Goal: Task Accomplishment & Management: Manage account settings

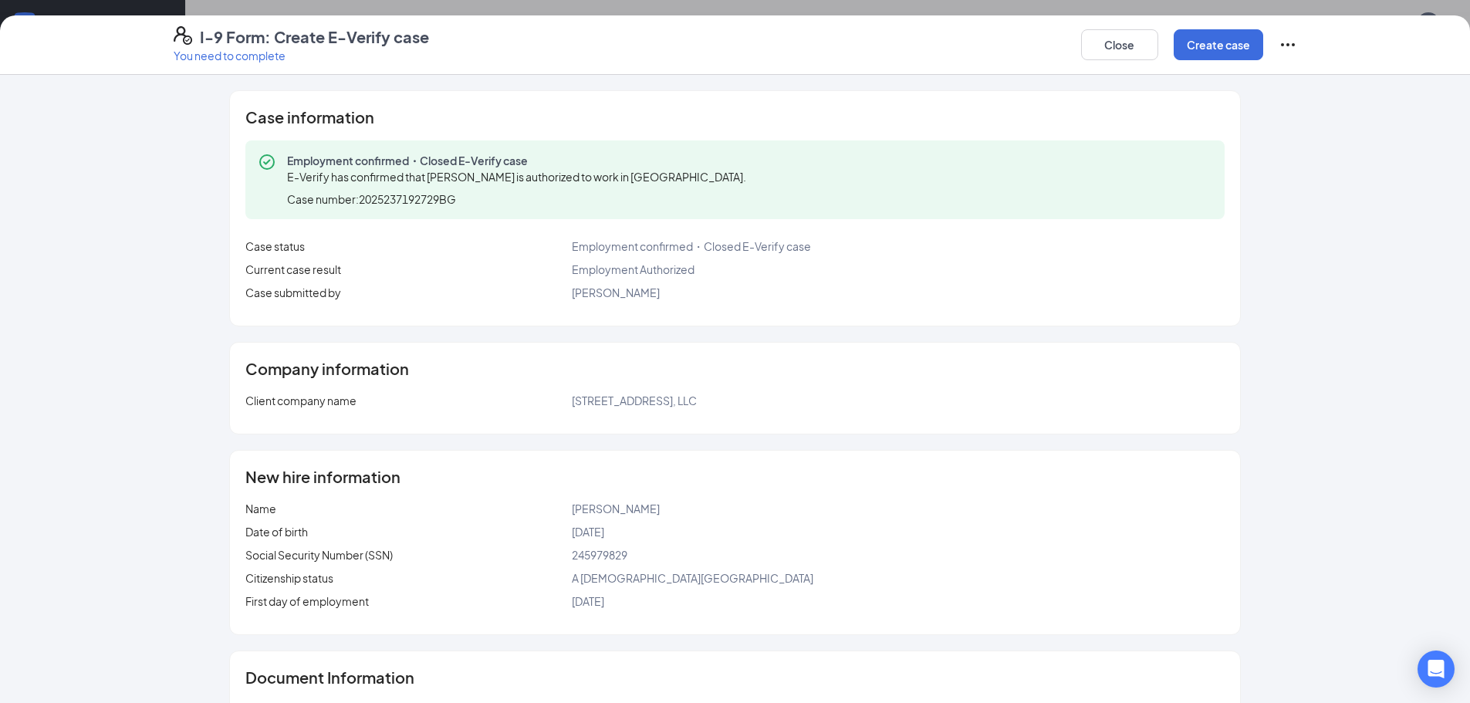
scroll to position [250, 0]
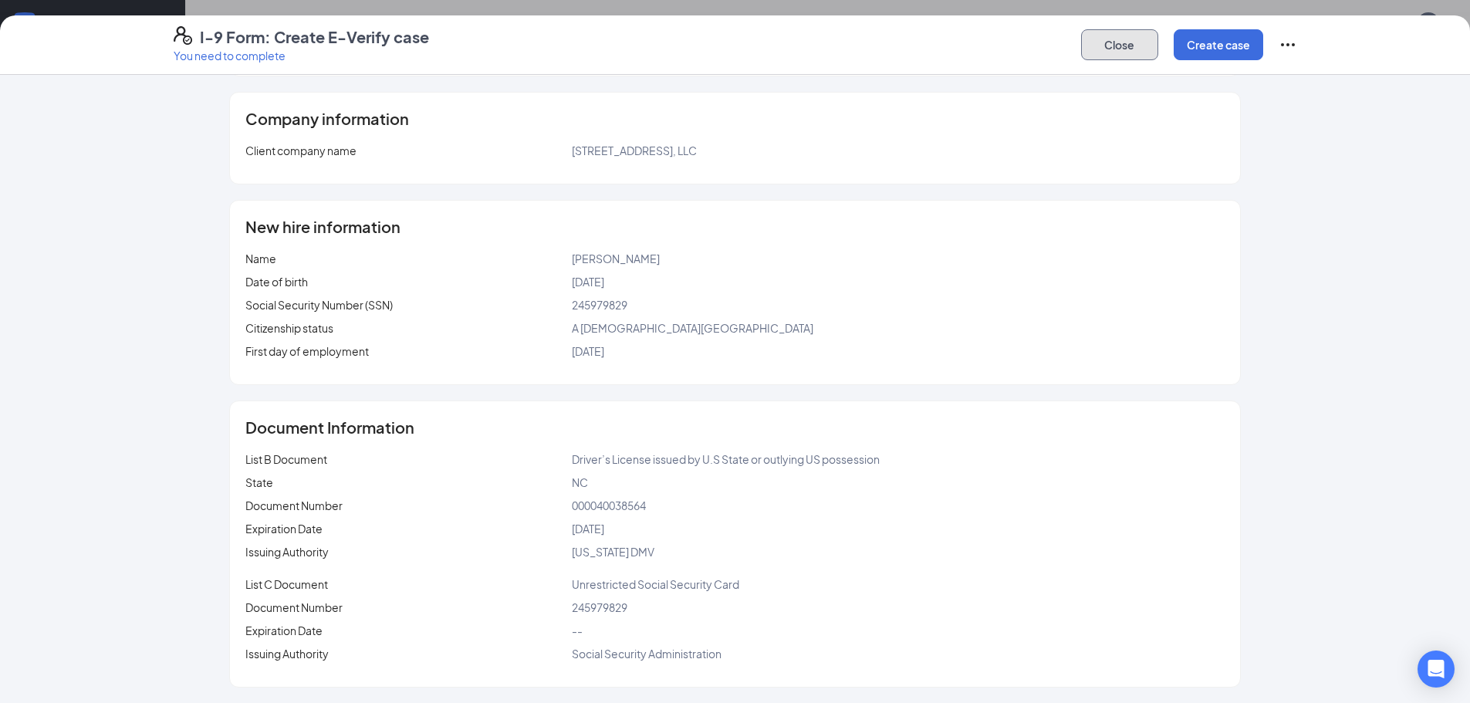
click at [1108, 47] on button "Close" at bounding box center [1119, 44] width 77 height 31
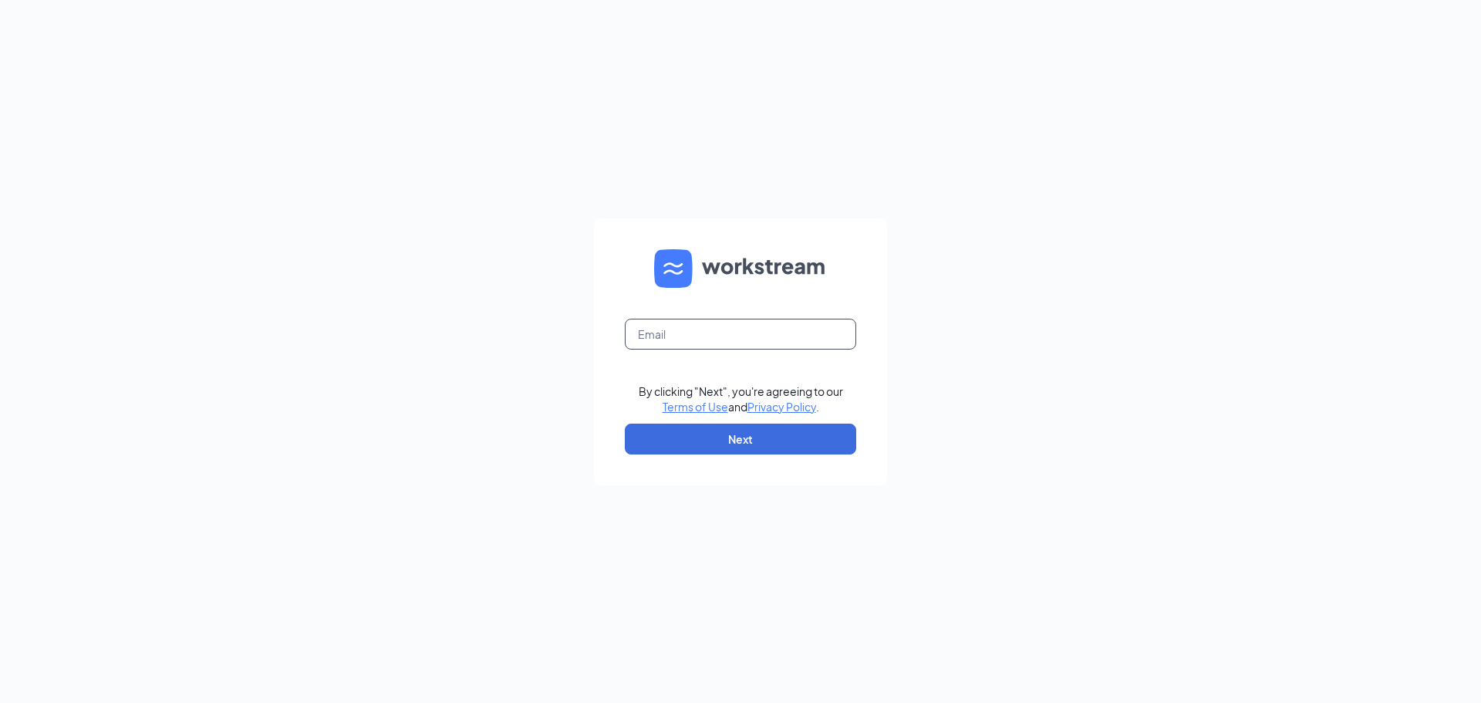
drag, startPoint x: 739, startPoint y: 335, endPoint x: 750, endPoint y: 345, distance: 14.7
click at [740, 335] on input "text" at bounding box center [740, 334] width 231 height 31
type input "rfoster@ddcoastal.com"
click at [717, 443] on button "Next" at bounding box center [740, 439] width 231 height 31
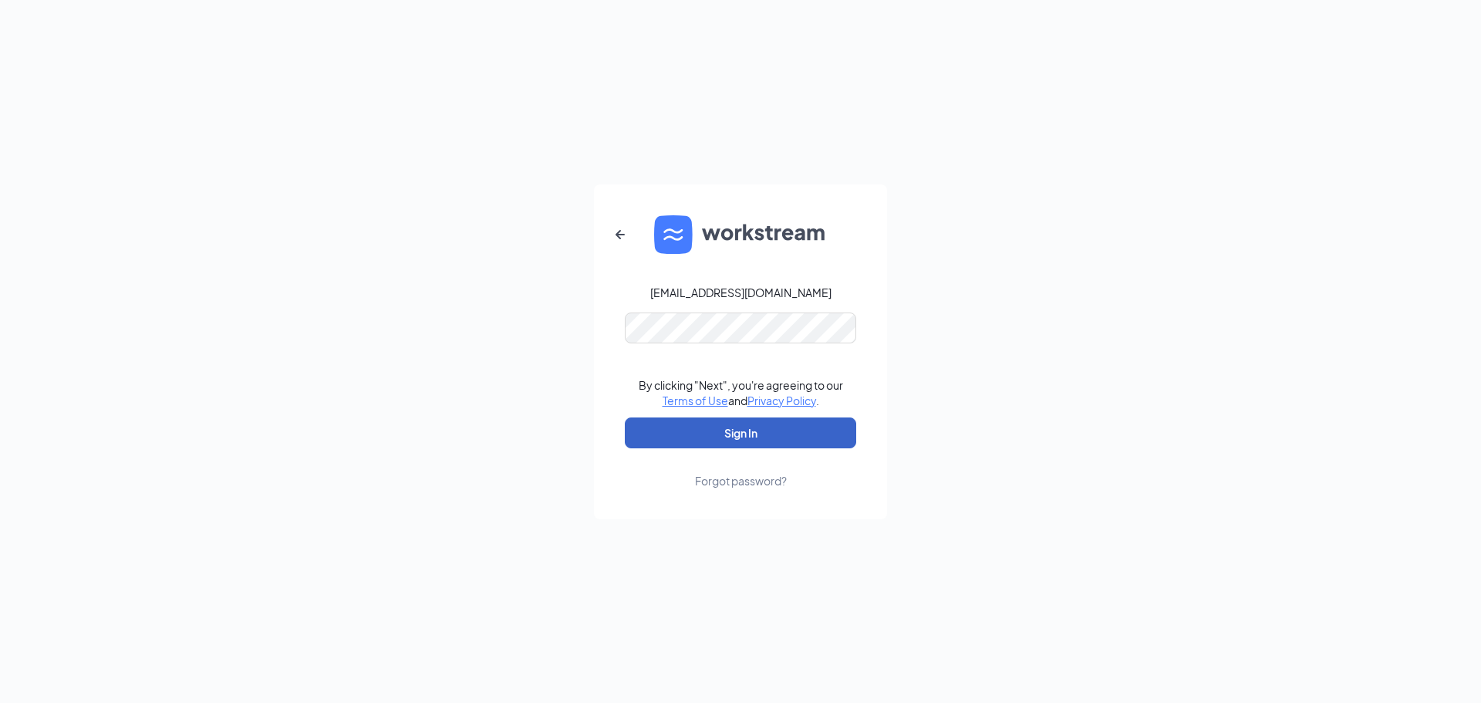
click at [721, 436] on button "Sign In" at bounding box center [740, 432] width 231 height 31
click at [709, 421] on button "Sign In" at bounding box center [740, 432] width 231 height 31
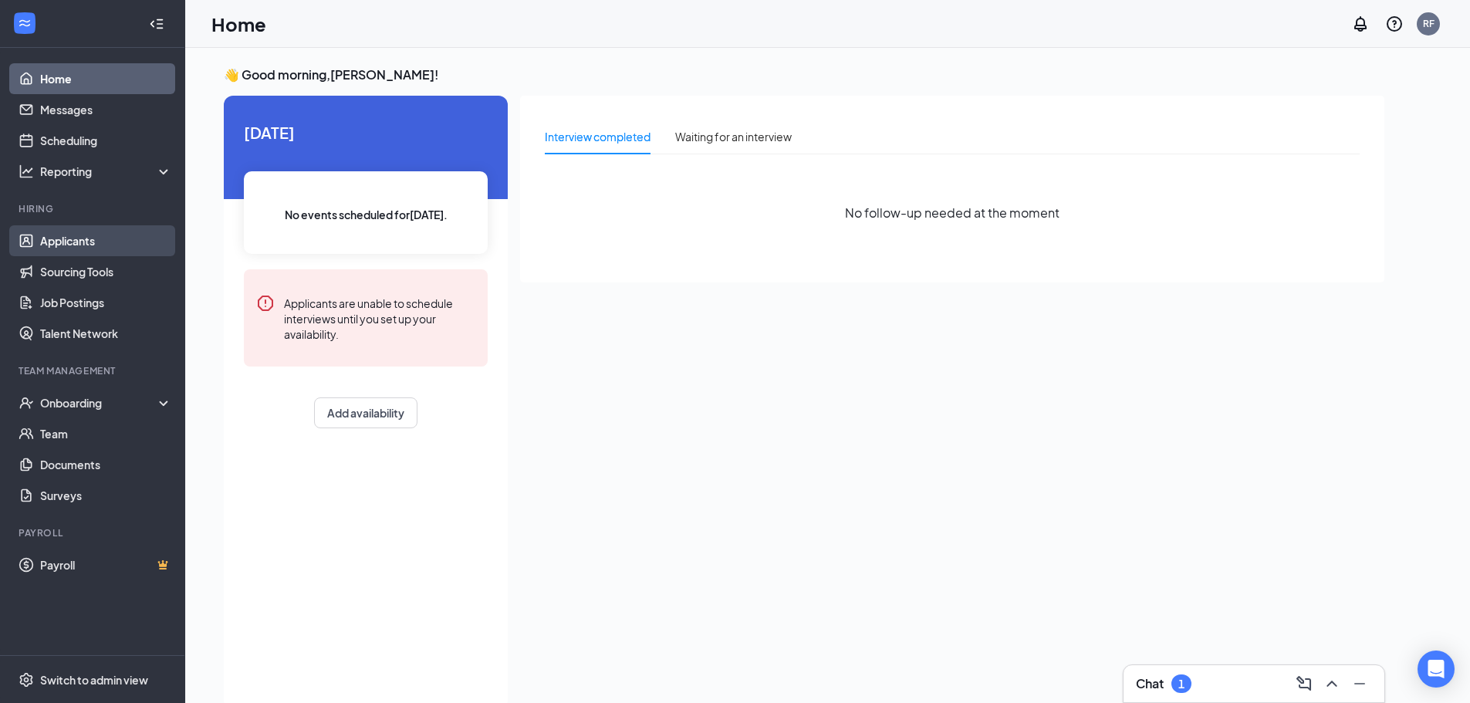
click at [87, 234] on link "Applicants" at bounding box center [106, 240] width 132 height 31
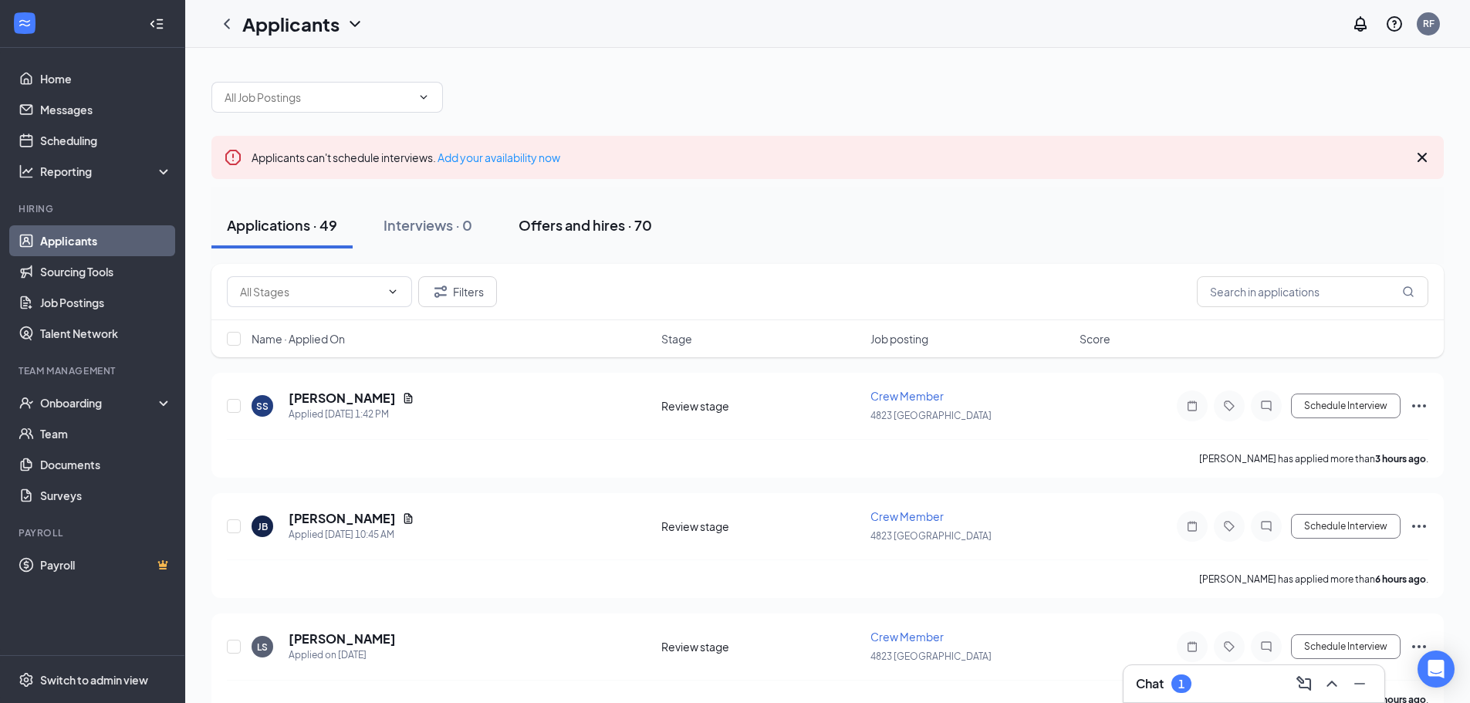
click at [565, 229] on div "Offers and hires · 70" at bounding box center [584, 224] width 133 height 19
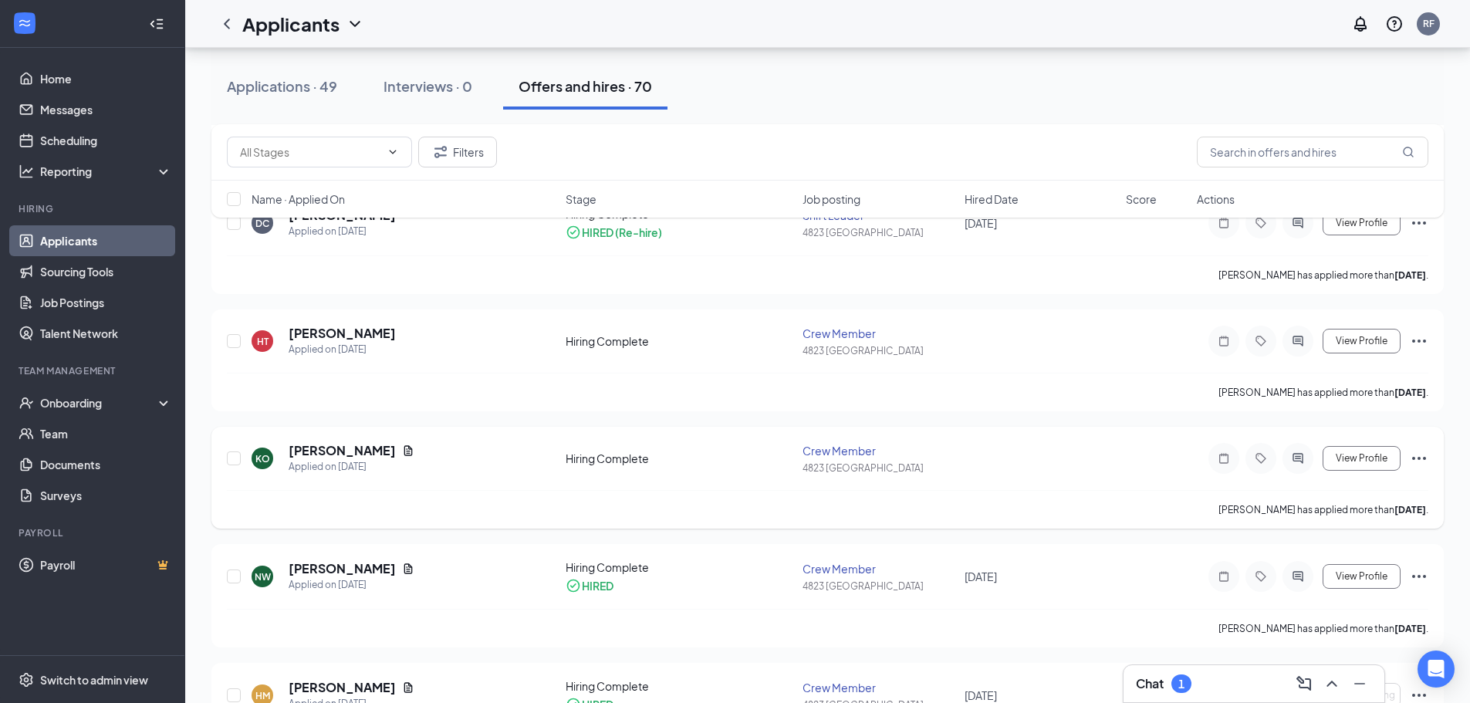
scroll to position [540, 0]
click at [1422, 452] on icon "Ellipses" at bounding box center [1418, 455] width 19 height 19
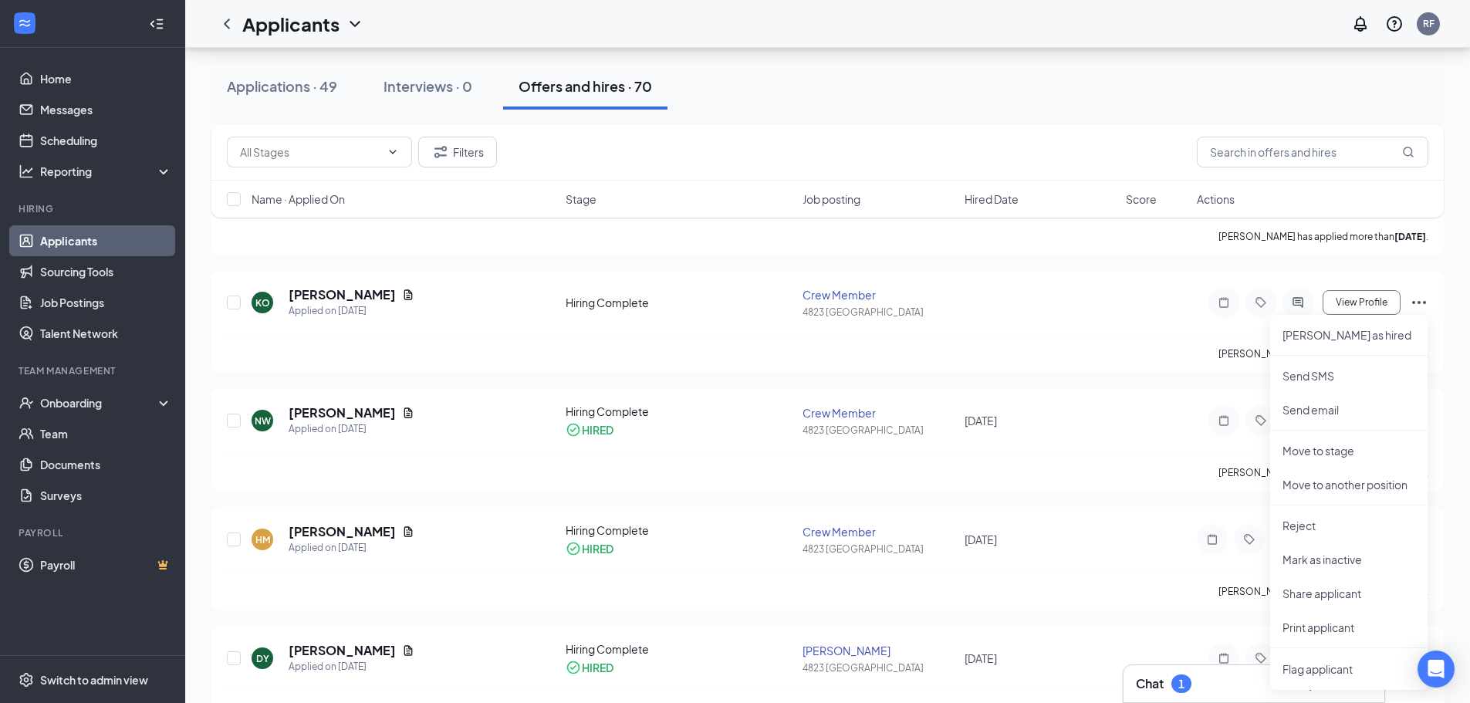
scroll to position [694, 0]
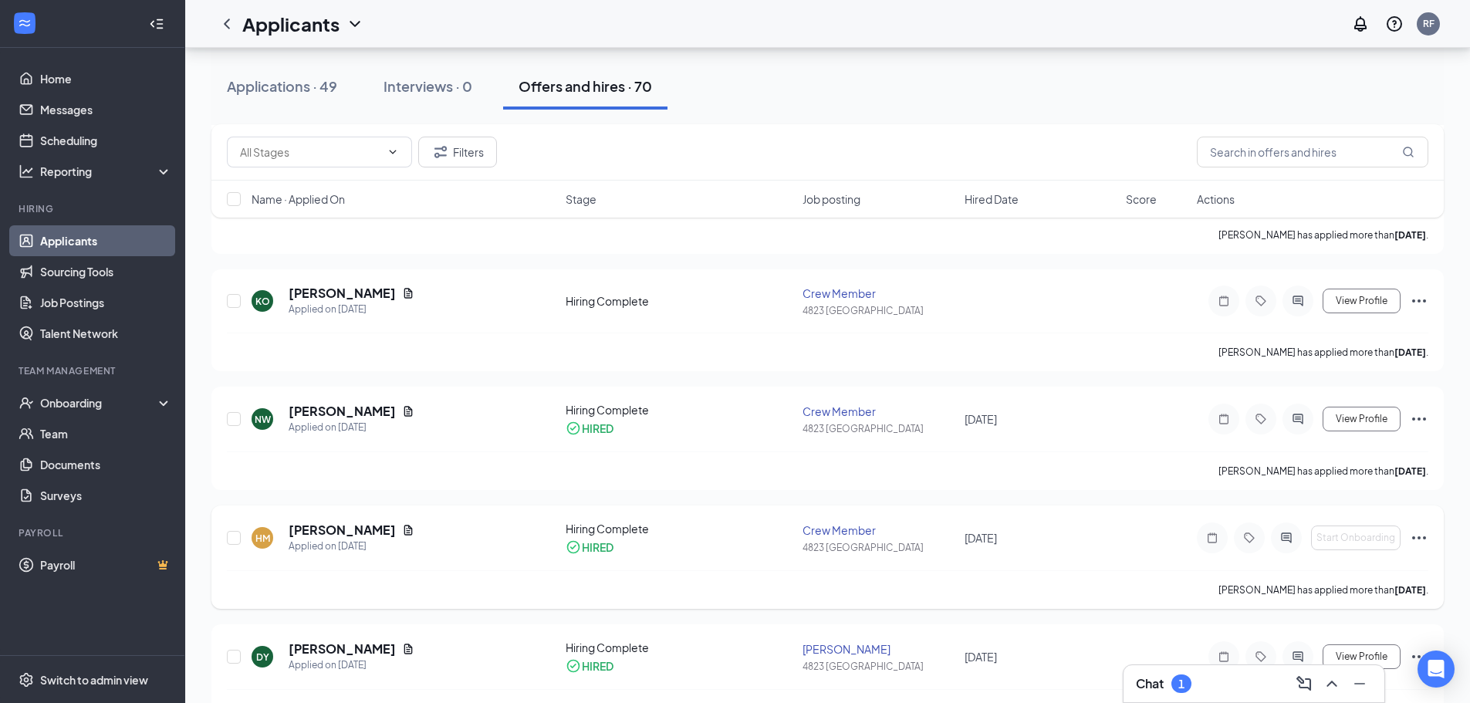
drag, startPoint x: 1155, startPoint y: 538, endPoint x: 1188, endPoint y: 532, distance: 33.9
click at [1159, 538] on div "[PERSON_NAME] Applied on [DATE] Hiring Complete HIRED Crew Member 4823 [GEOGRAP…" at bounding box center [827, 545] width 1201 height 49
click at [1422, 534] on icon "Ellipses" at bounding box center [1418, 537] width 19 height 19
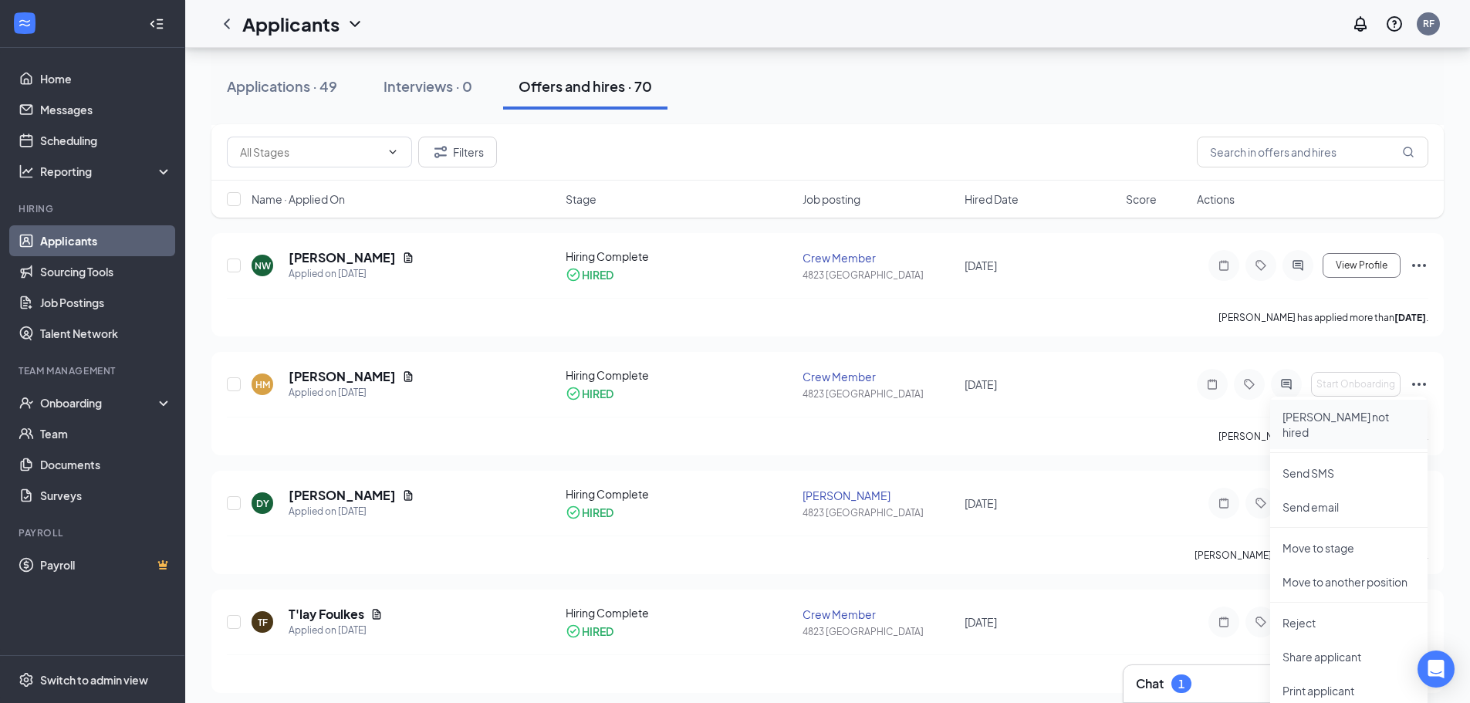
scroll to position [849, 0]
drag, startPoint x: 1342, startPoint y: 420, endPoint x: 1343, endPoint y: 429, distance: 8.5
click at [1344, 420] on p "[PERSON_NAME] not hired" at bounding box center [1348, 423] width 133 height 31
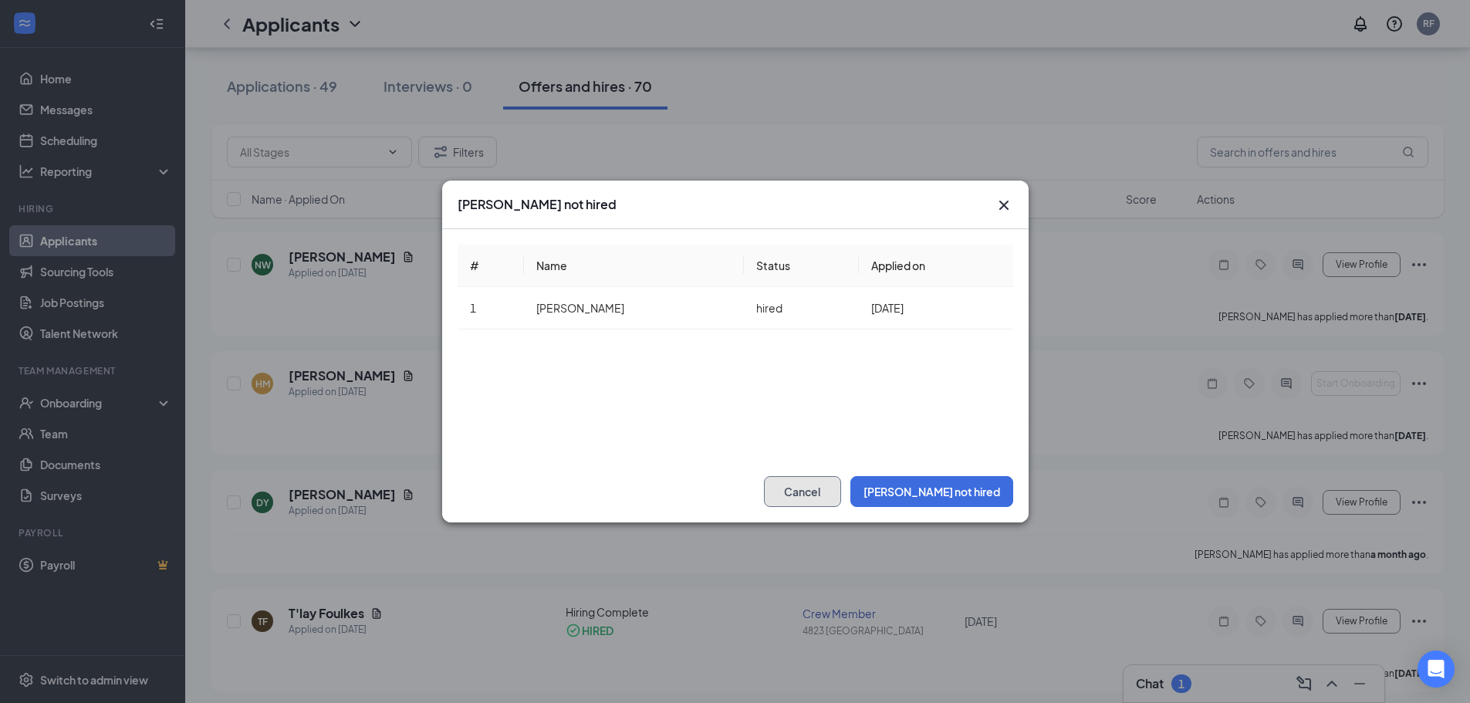
click at [841, 484] on button "Cancel" at bounding box center [802, 491] width 77 height 31
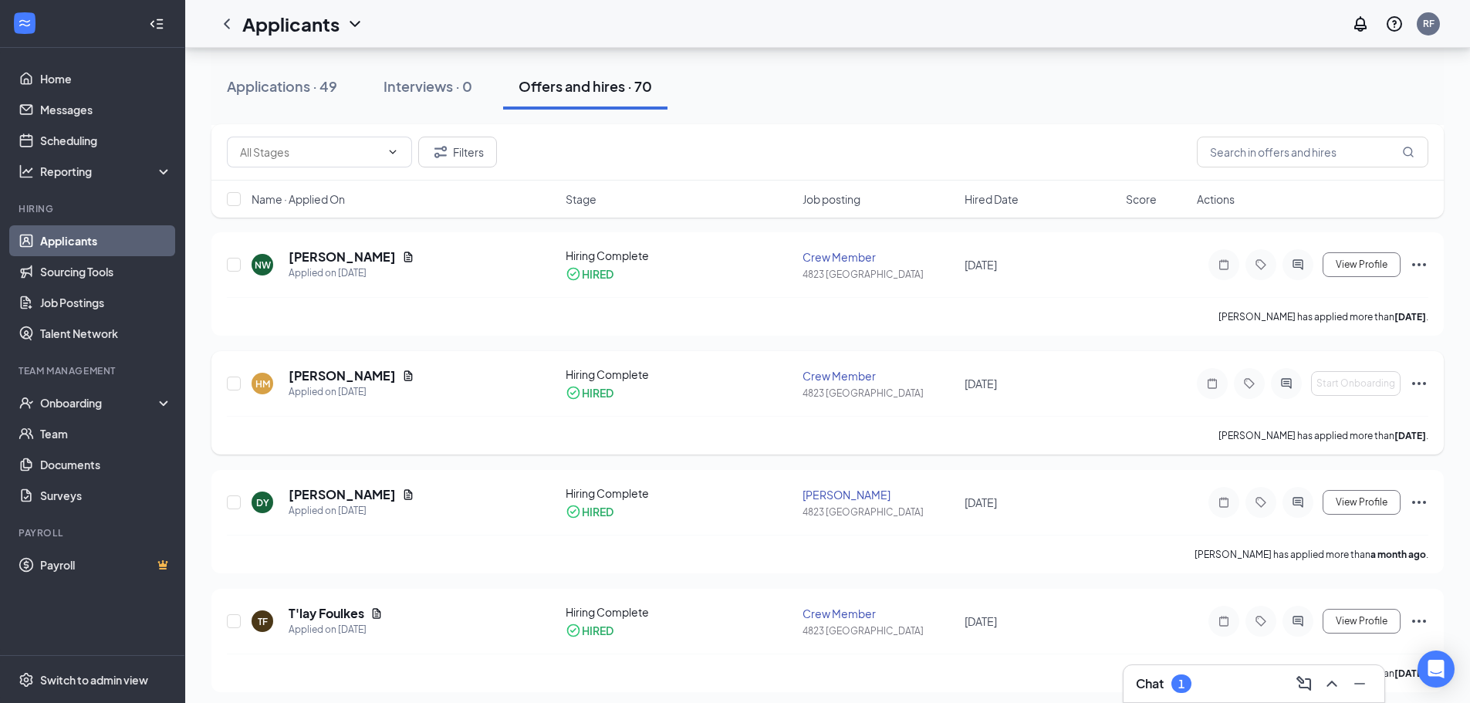
click at [1419, 383] on icon "Ellipses" at bounding box center [1419, 383] width 14 height 3
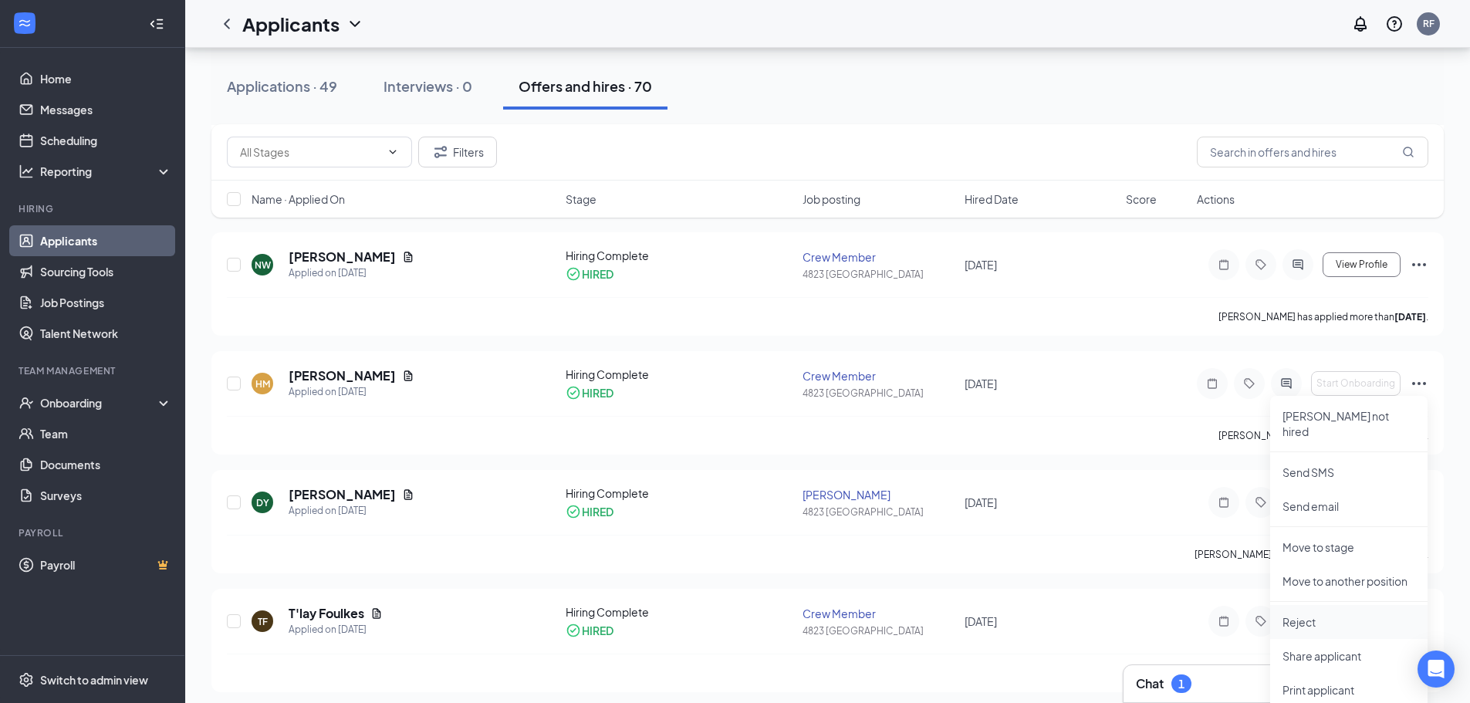
click at [1343, 614] on p "Reject" at bounding box center [1348, 621] width 133 height 15
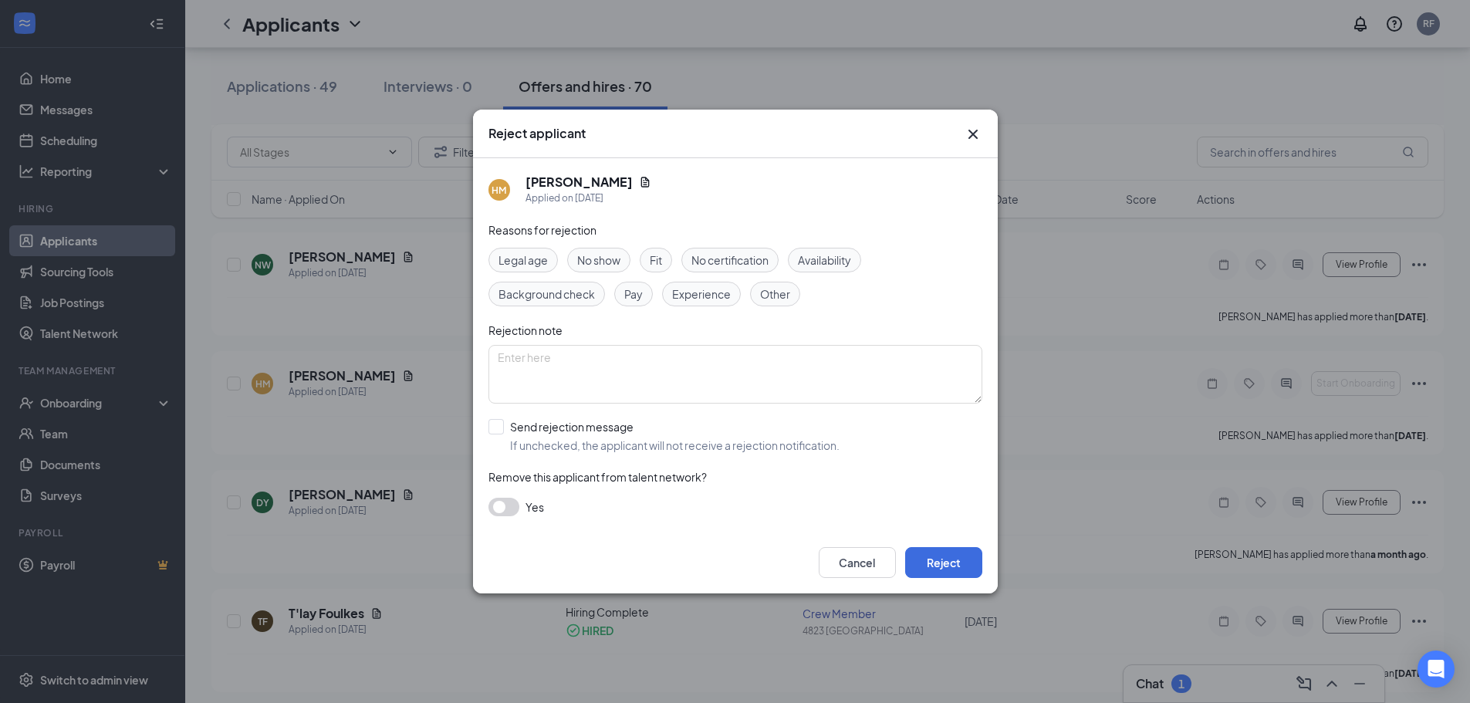
click at [611, 264] on span "No show" at bounding box center [598, 259] width 43 height 17
click at [498, 428] on input "Send rejection message If unchecked, the applicant will not receive a rejection…" at bounding box center [663, 436] width 351 height 34
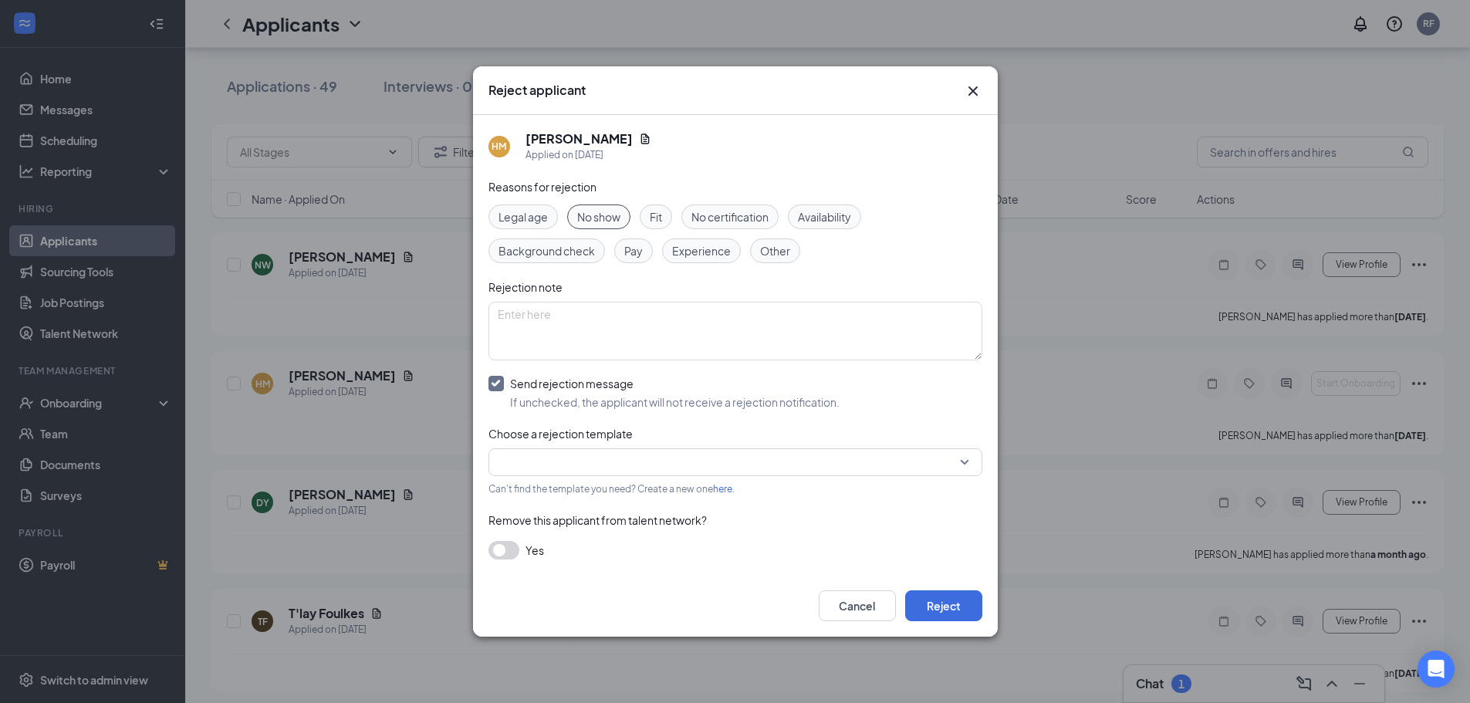
click at [494, 383] on input "Send rejection message If unchecked, the applicant will not receive a rejection…" at bounding box center [663, 393] width 351 height 34
checkbox input "false"
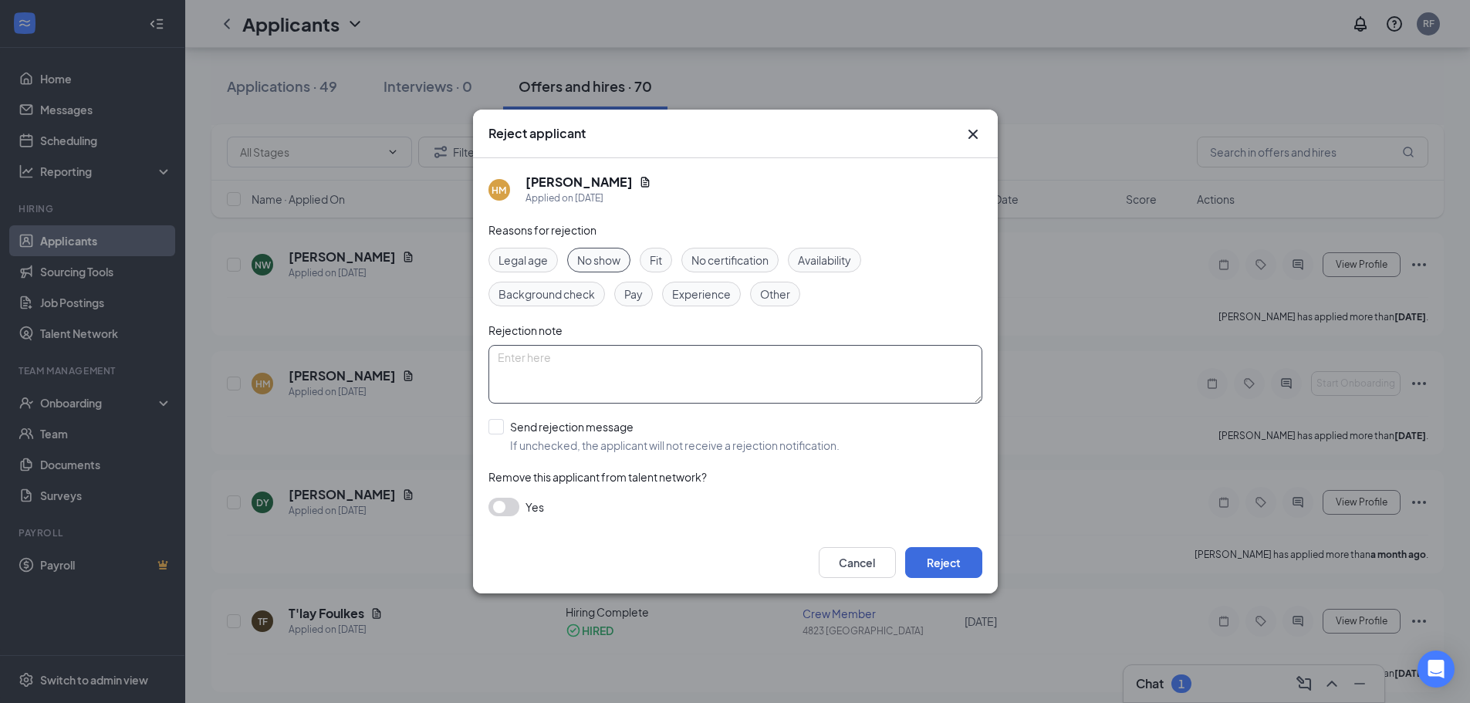
click at [788, 363] on textarea at bounding box center [735, 374] width 494 height 59
type textarea "quit after one day of work hung up on me when i called to see what happened"
click at [508, 509] on button "button" at bounding box center [503, 507] width 31 height 19
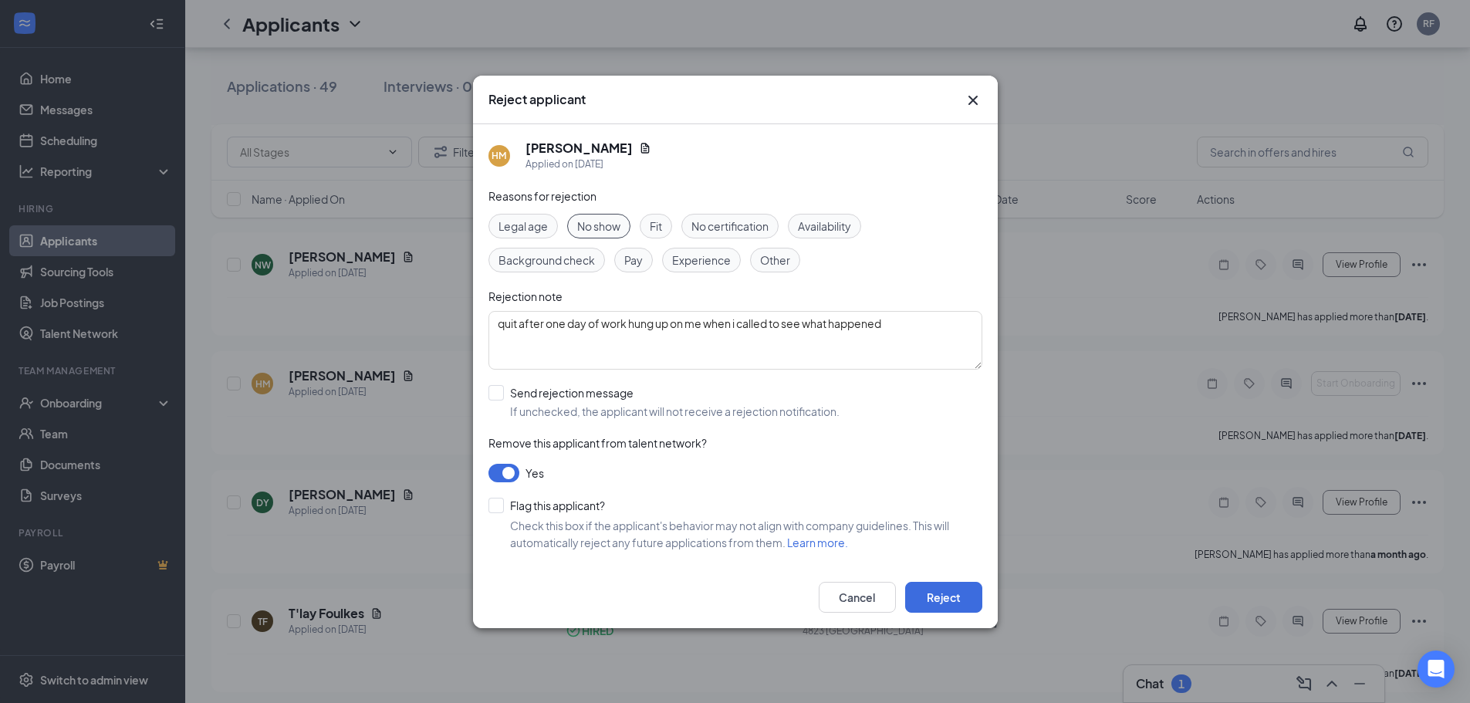
click at [483, 501] on div "[PERSON_NAME] Applied on [DATE] Reasons for rejection Legal age No show Fit No …" at bounding box center [735, 345] width 525 height 442
click at [501, 509] on input "Flag this applicant?" at bounding box center [546, 505] width 116 height 15
checkbox input "true"
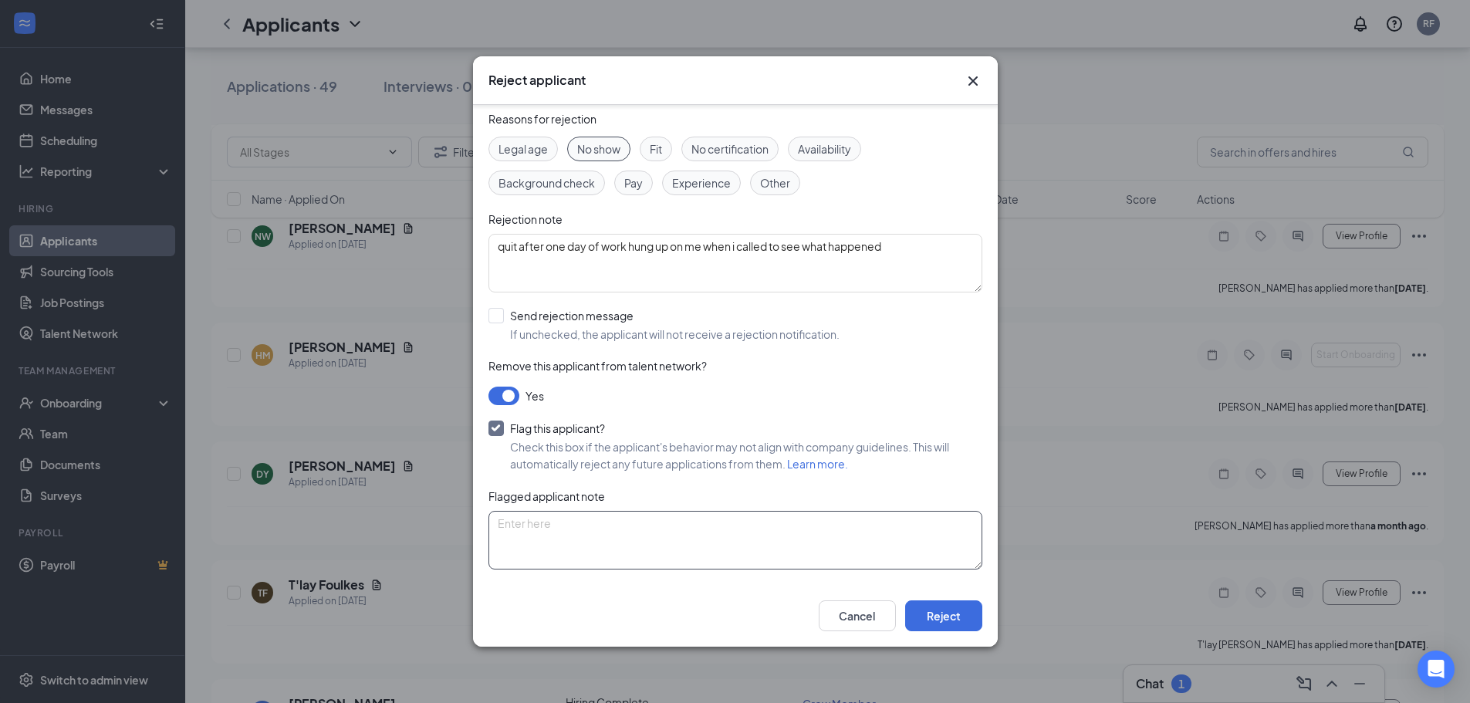
scroll to position [1003, 0]
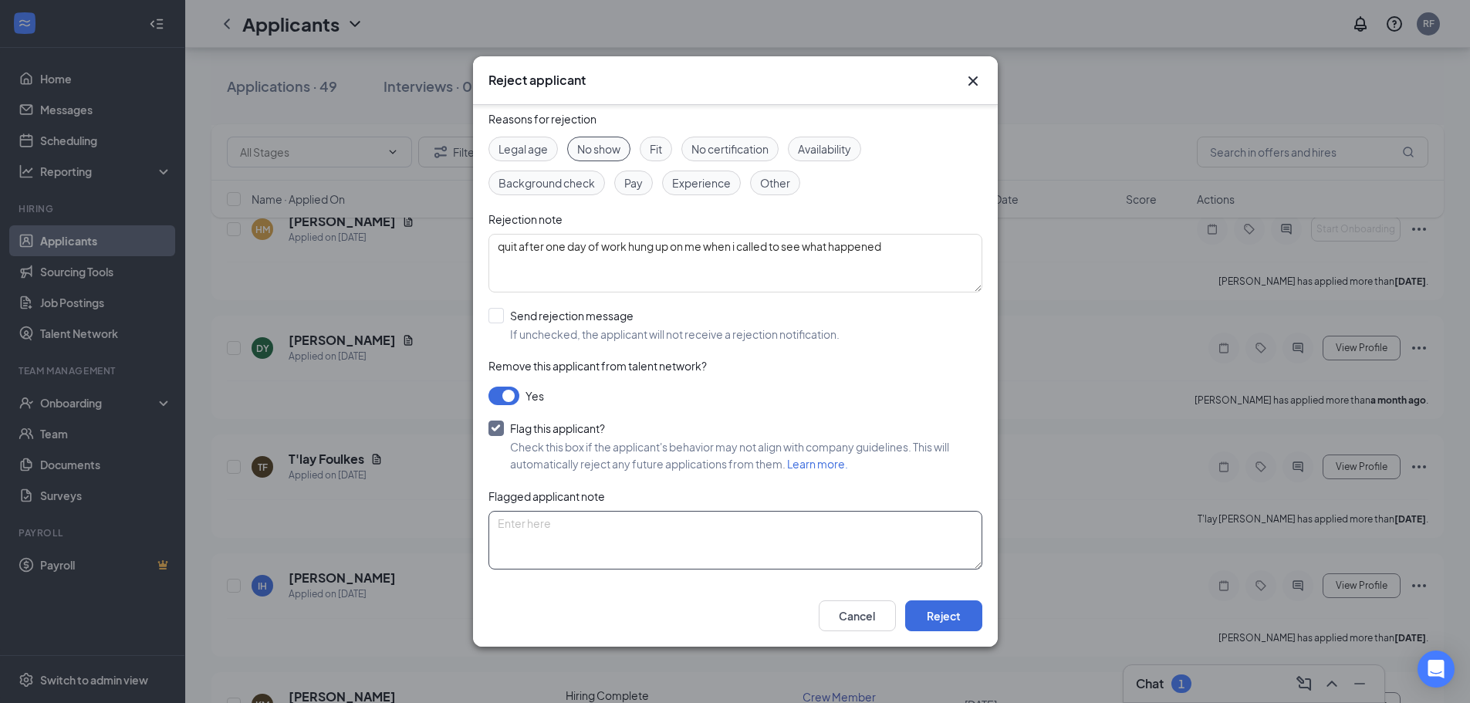
click at [744, 536] on textarea at bounding box center [735, 540] width 494 height 59
type textarea "w"
click at [491, 430] on input "Flag this applicant?" at bounding box center [546, 427] width 116 height 15
checkbox input "false"
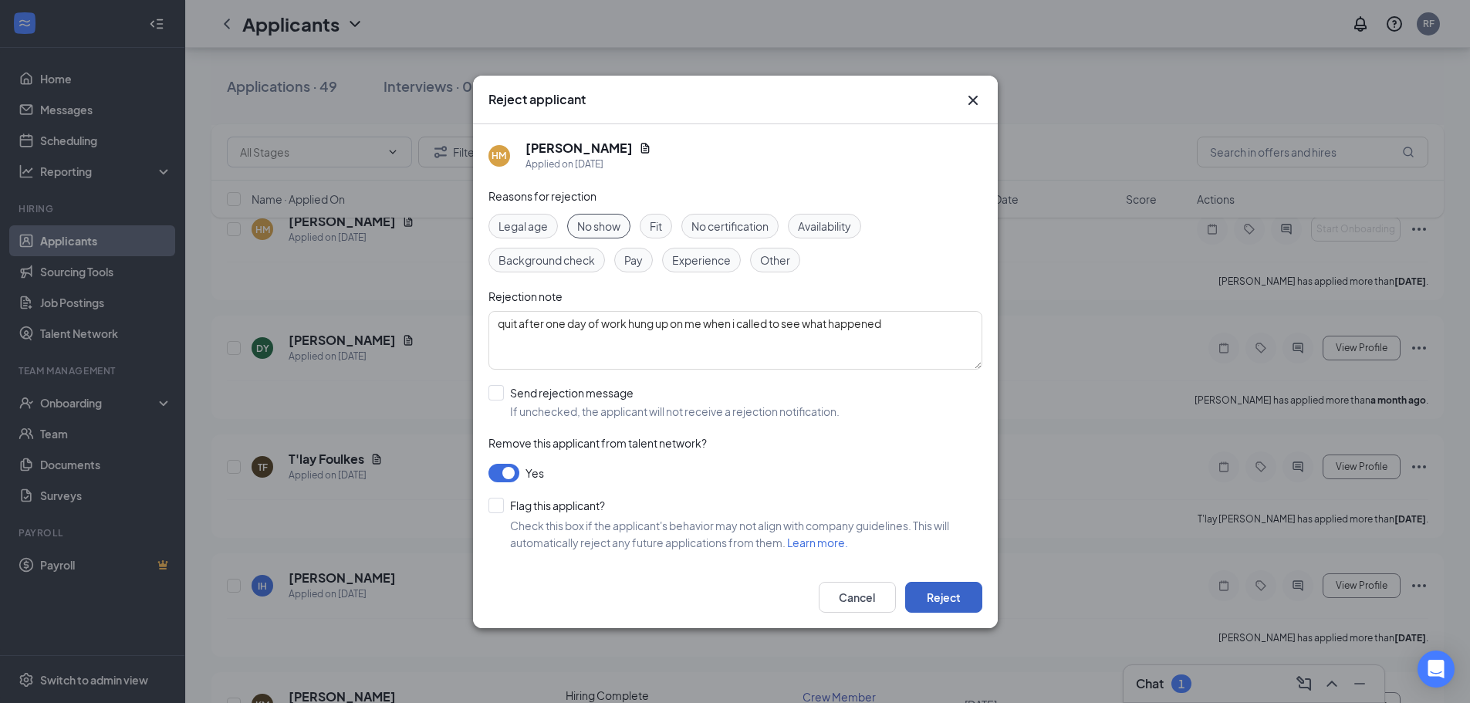
click at [943, 596] on button "Reject" at bounding box center [943, 597] width 77 height 31
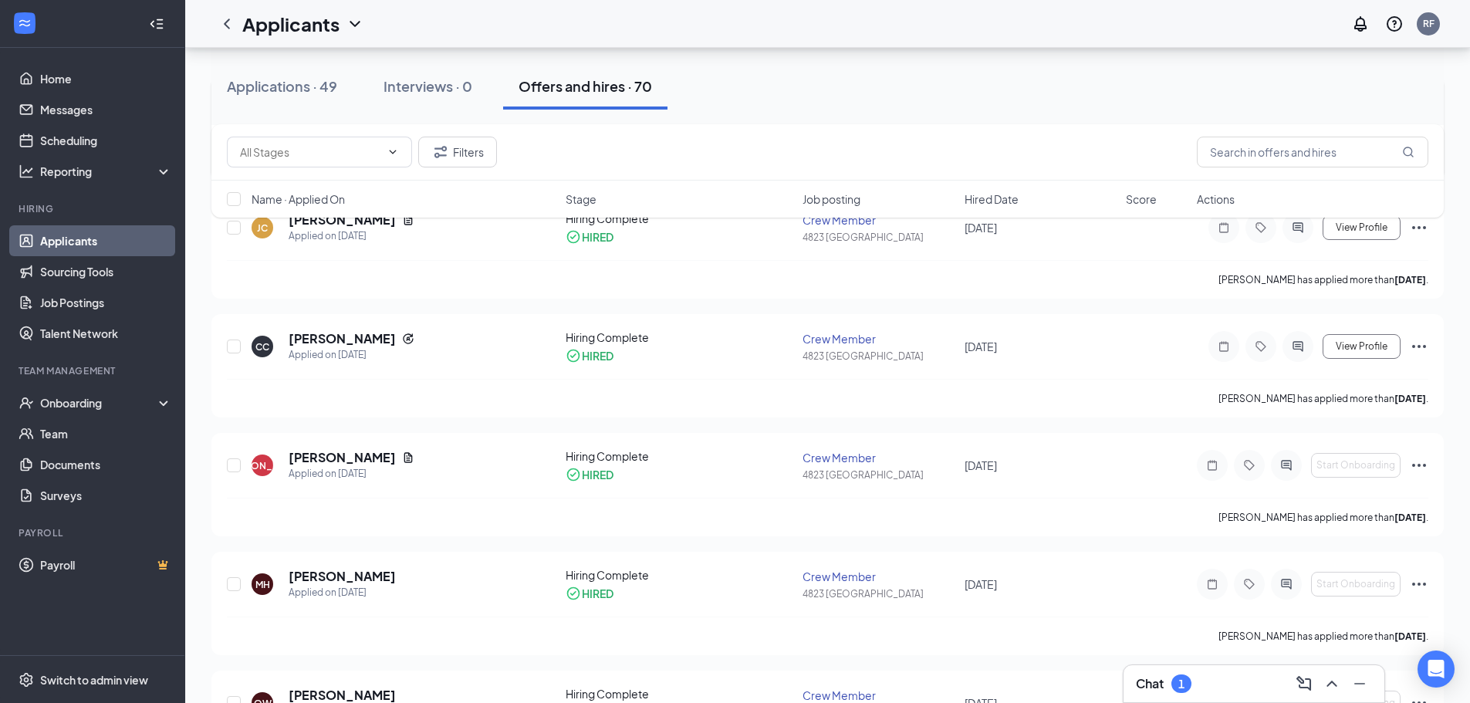
scroll to position [1620, 0]
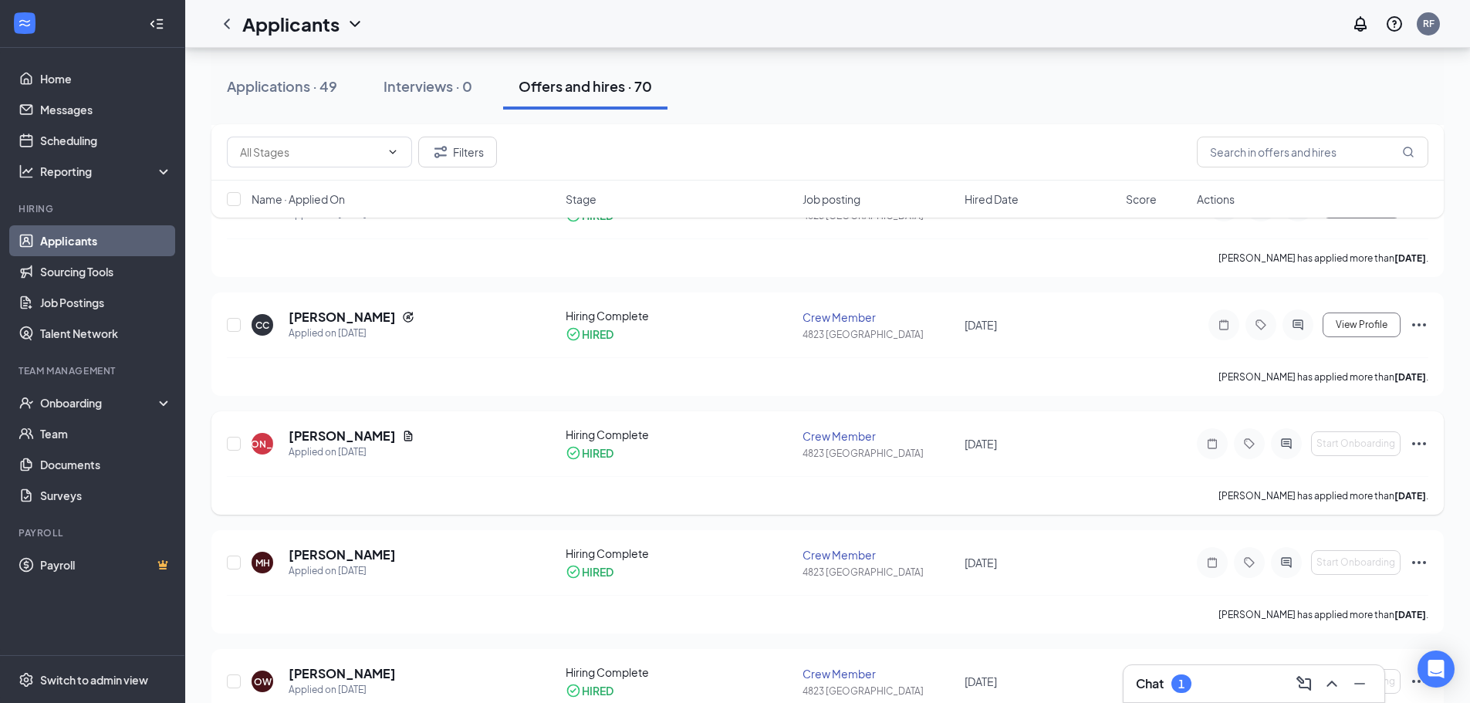
click at [1422, 437] on icon "Ellipses" at bounding box center [1418, 443] width 19 height 19
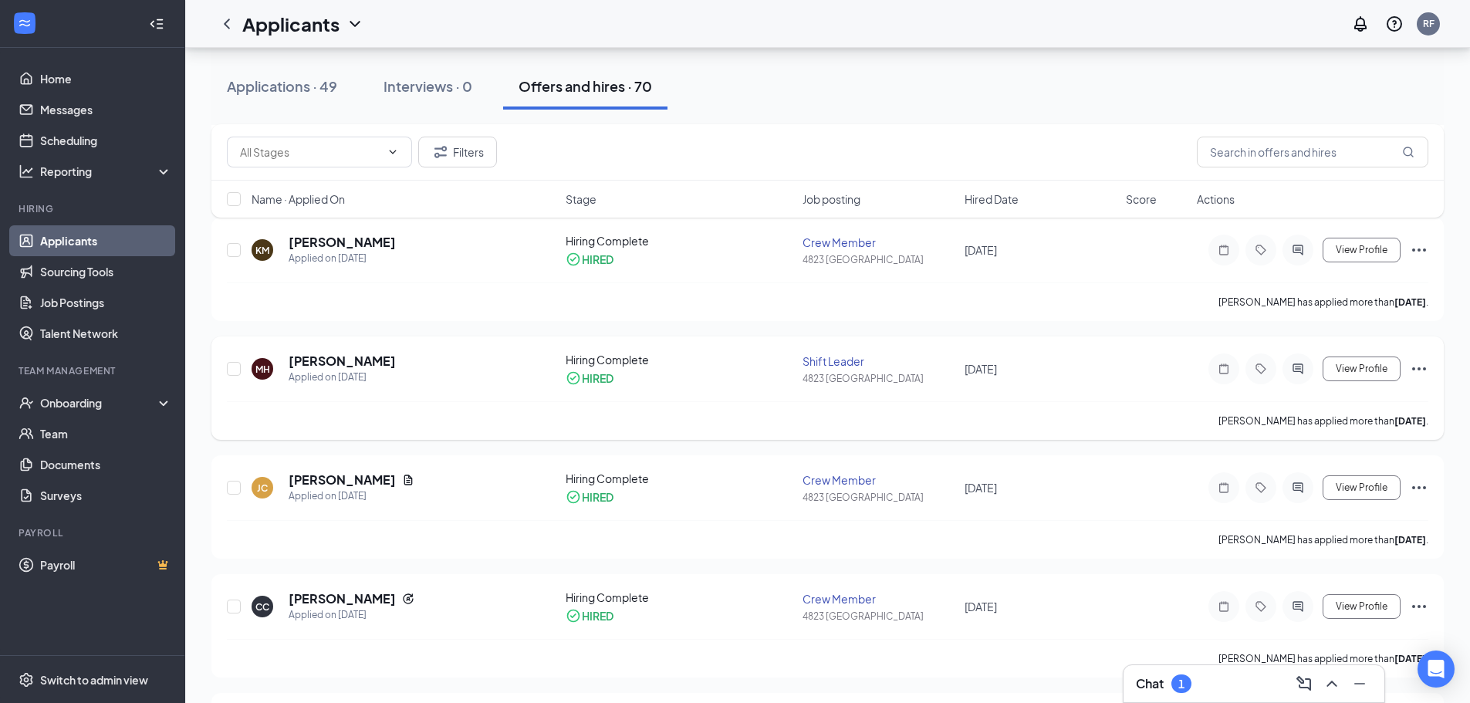
scroll to position [1234, 0]
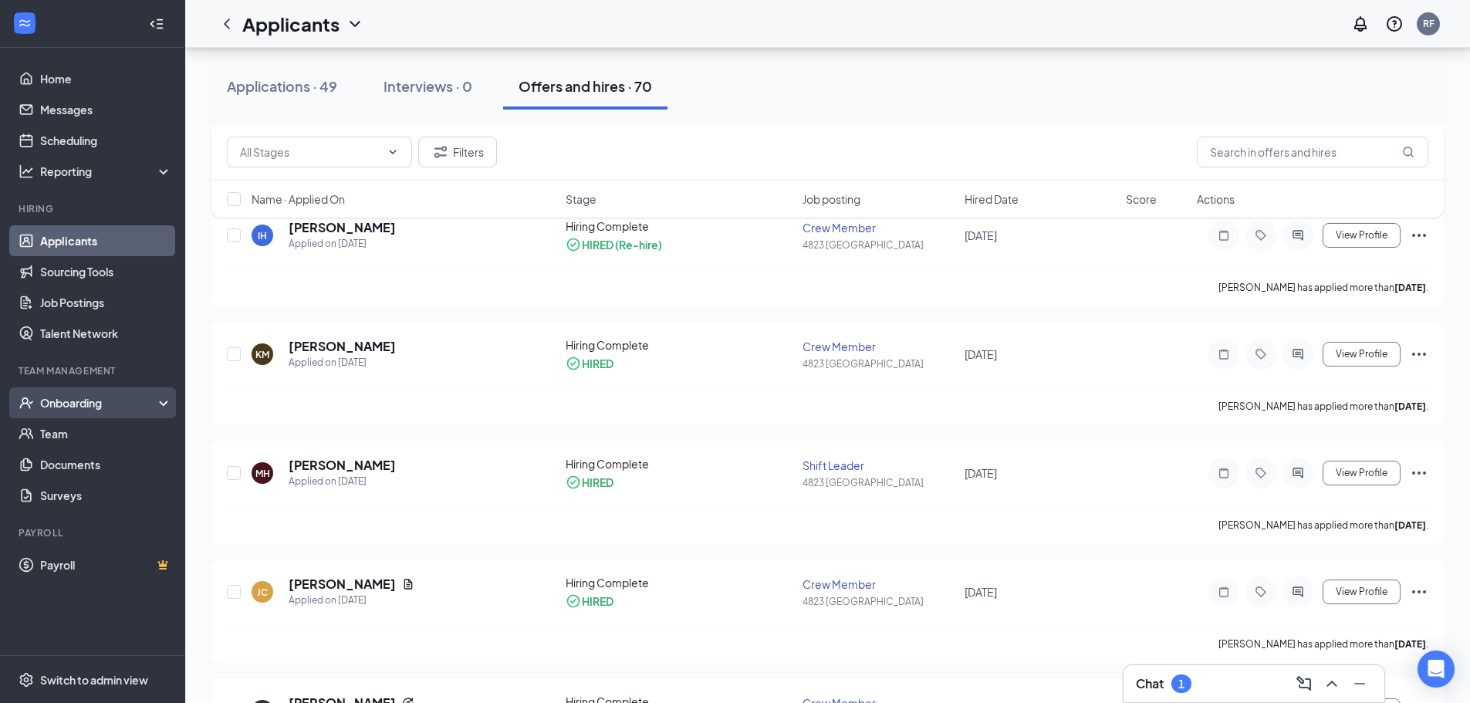
click at [59, 400] on div "Onboarding" at bounding box center [99, 402] width 119 height 15
click at [76, 399] on div "Onboarding" at bounding box center [99, 402] width 119 height 15
click at [82, 430] on link "Team" at bounding box center [106, 433] width 132 height 31
